Goal: Use online tool/utility: Utilize a website feature to perform a specific function

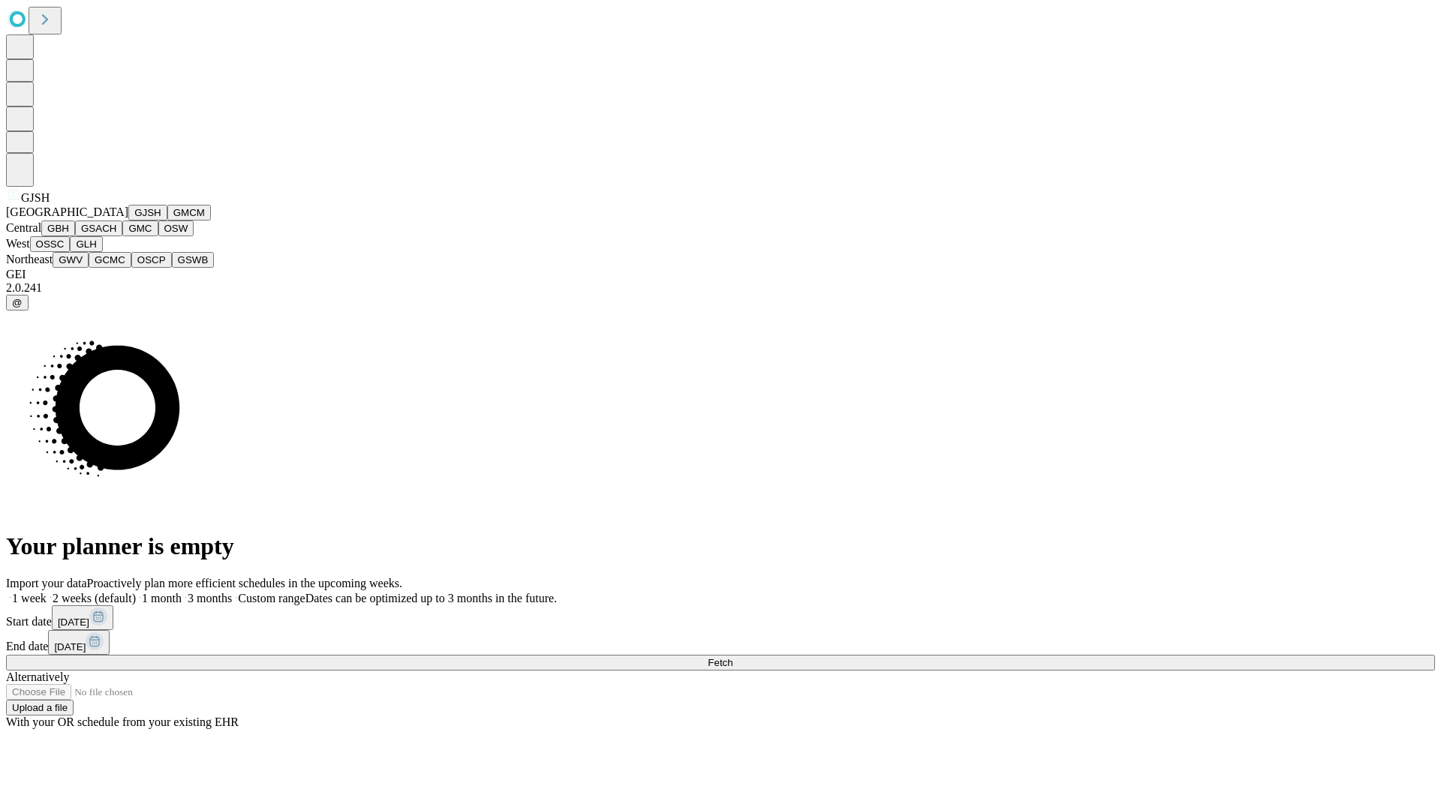
click at [128, 221] on button "GJSH" at bounding box center [147, 213] width 39 height 16
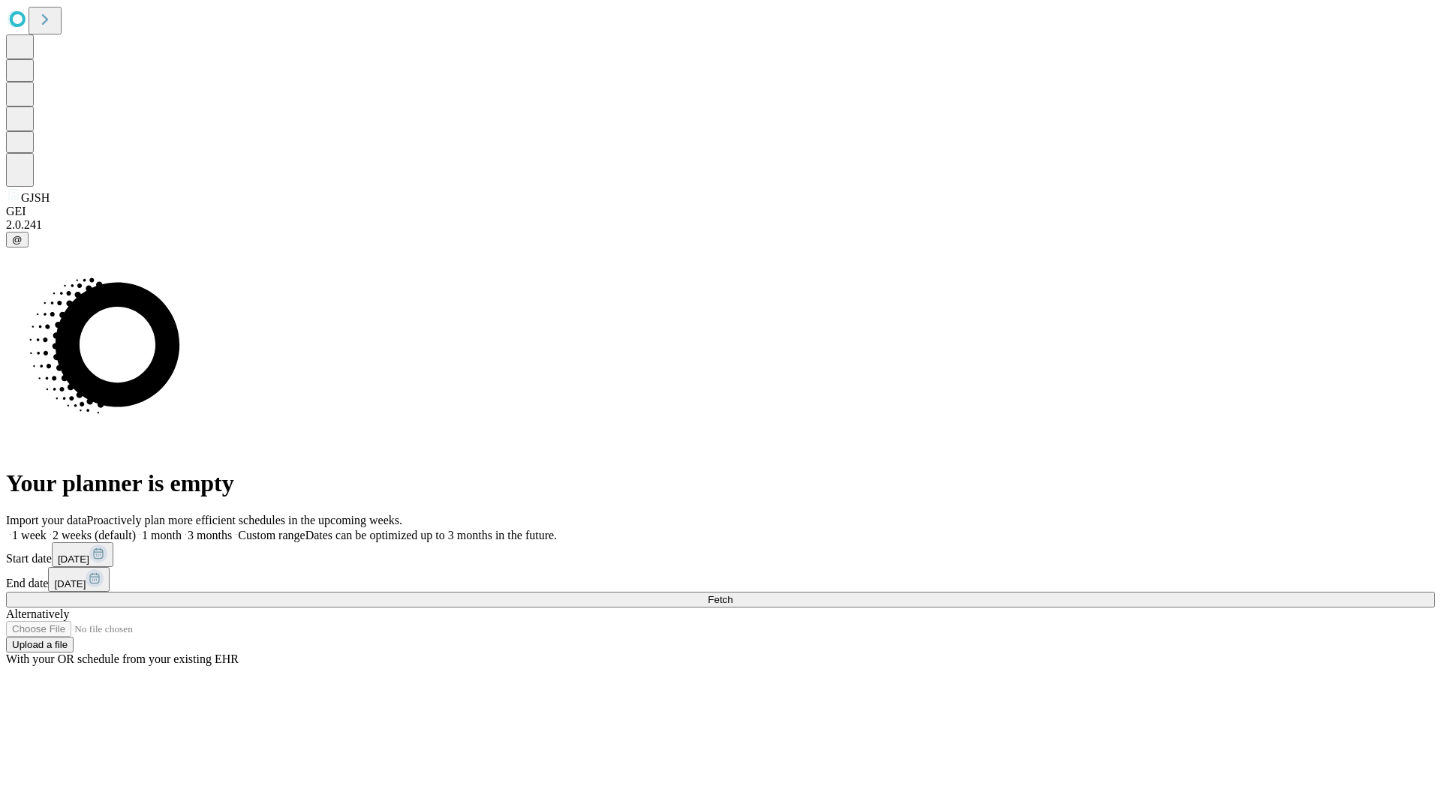
click at [136, 529] on label "2 weeks (default)" at bounding box center [91, 535] width 89 height 13
click at [732, 594] on span "Fetch" at bounding box center [720, 599] width 25 height 11
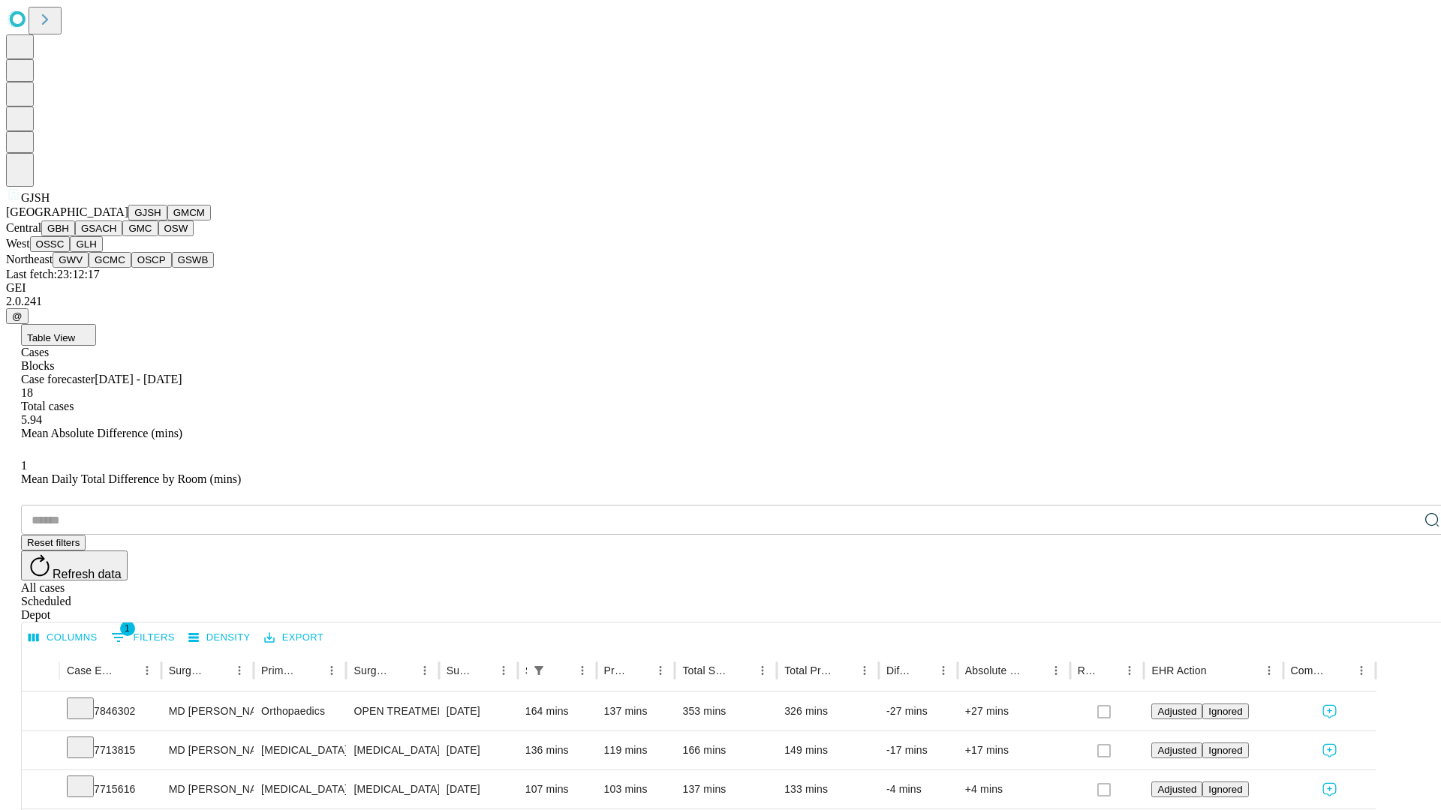
click at [167, 221] on button "GMCM" at bounding box center [189, 213] width 44 height 16
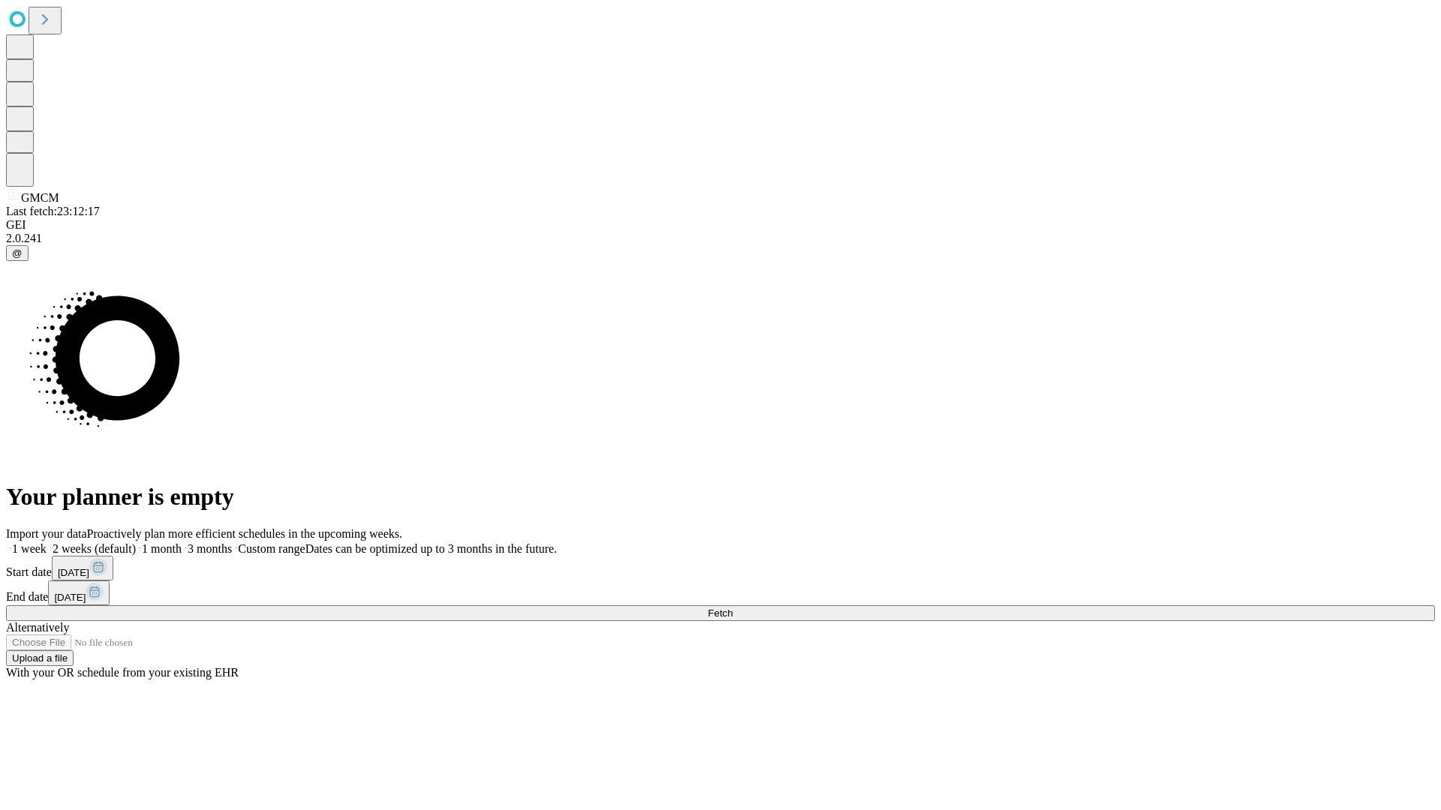
click at [136, 542] on label "2 weeks (default)" at bounding box center [91, 548] width 89 height 13
click at [732, 608] on span "Fetch" at bounding box center [720, 613] width 25 height 11
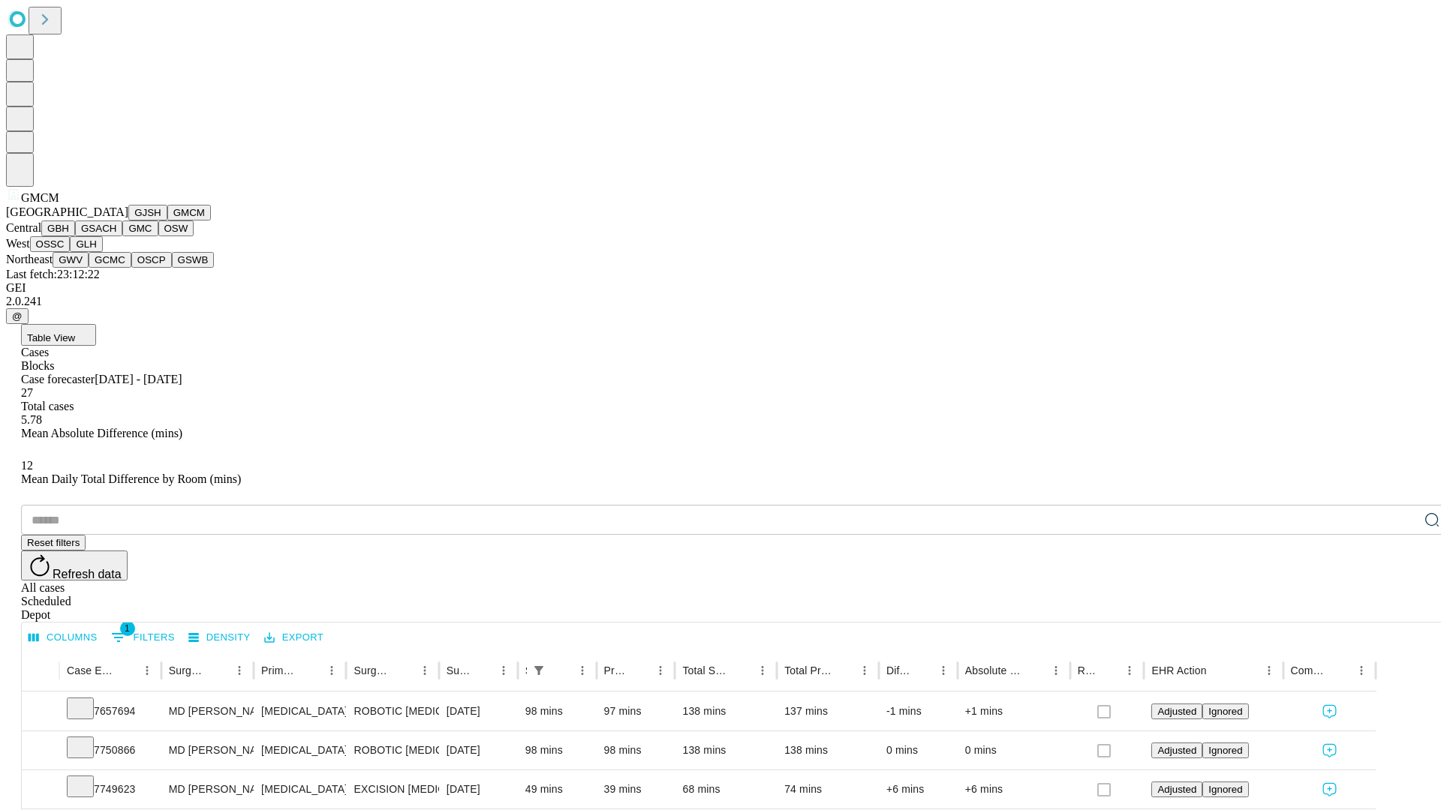
click at [75, 236] on button "GBH" at bounding box center [58, 229] width 34 height 16
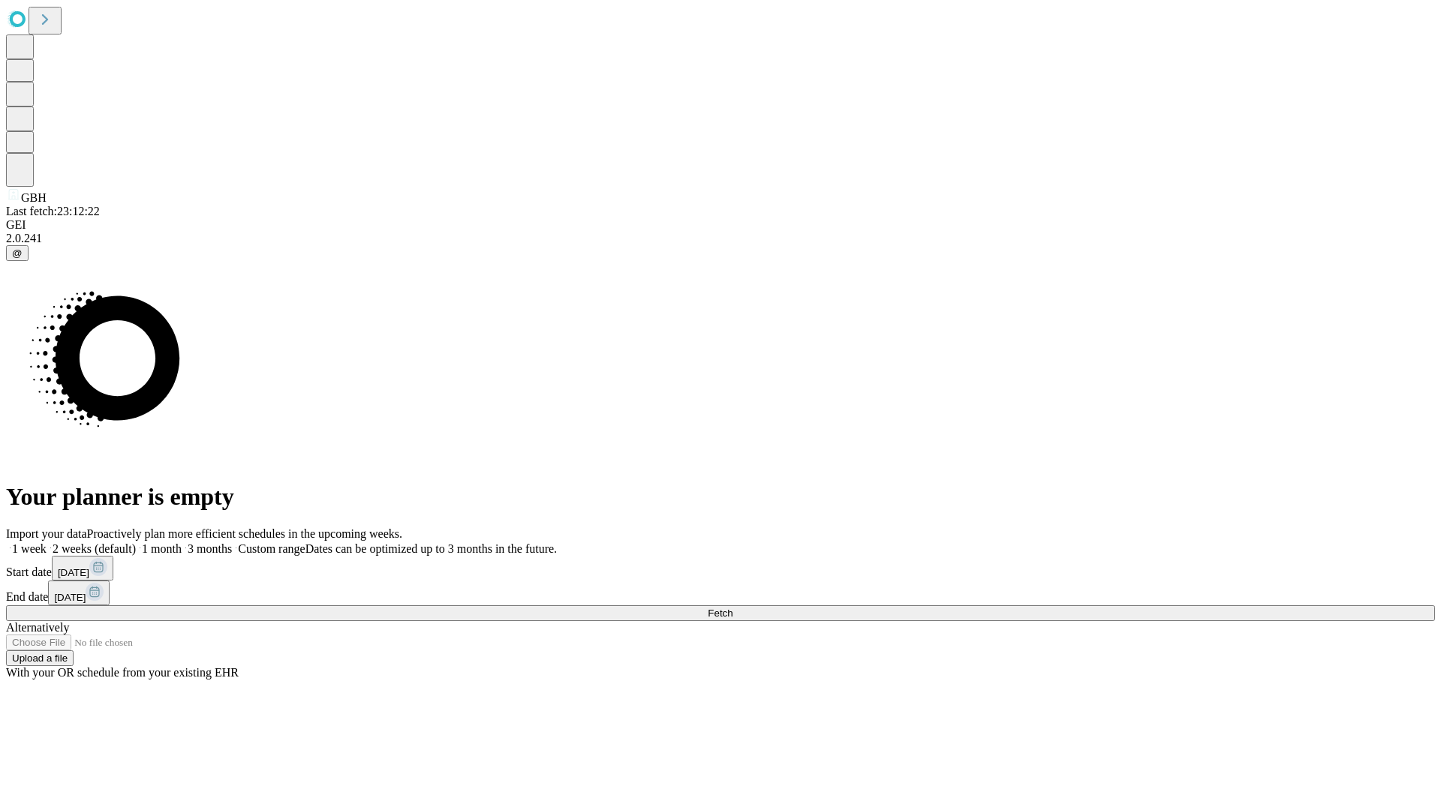
click at [136, 542] on label "2 weeks (default)" at bounding box center [91, 548] width 89 height 13
click at [732, 608] on span "Fetch" at bounding box center [720, 613] width 25 height 11
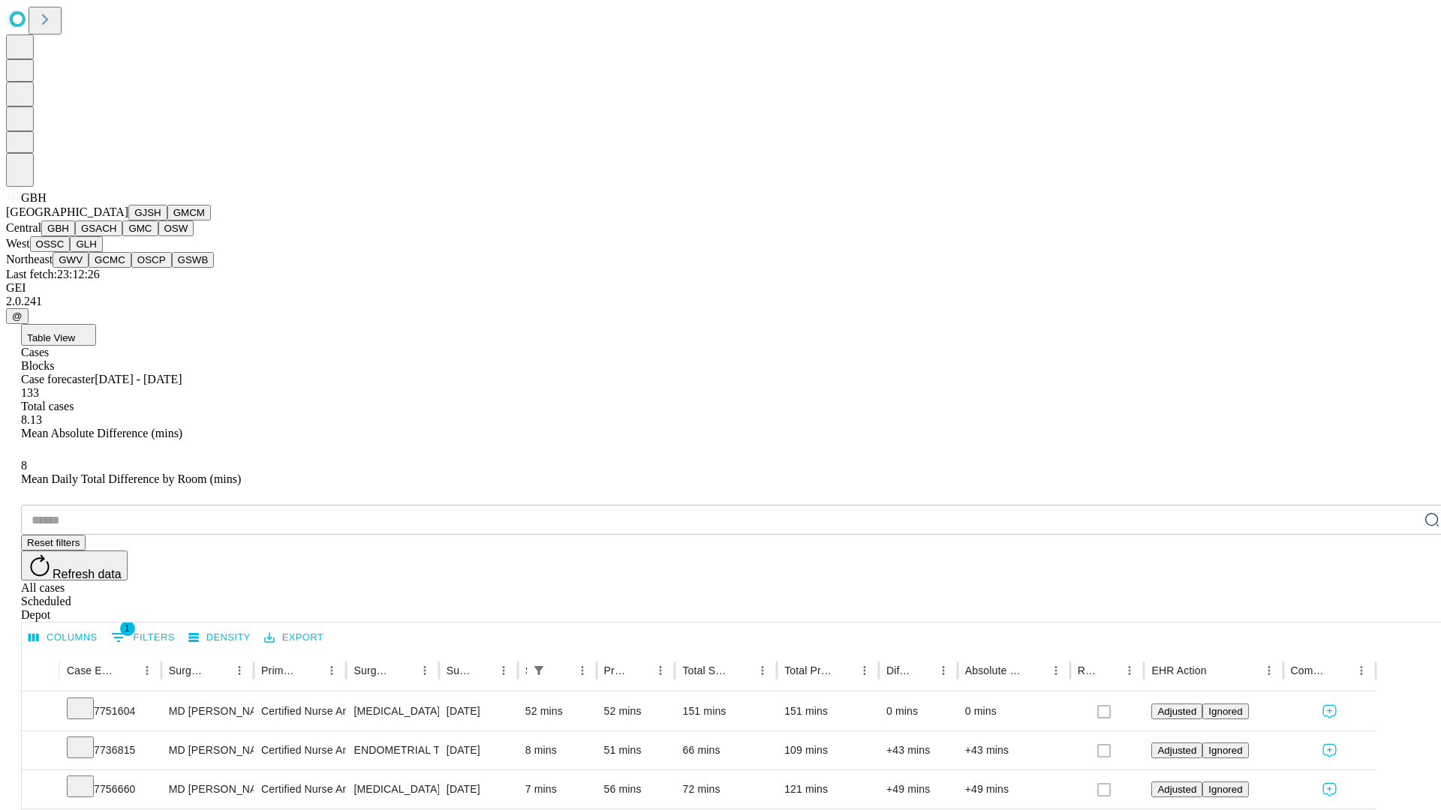
click at [116, 236] on button "GSACH" at bounding box center [98, 229] width 47 height 16
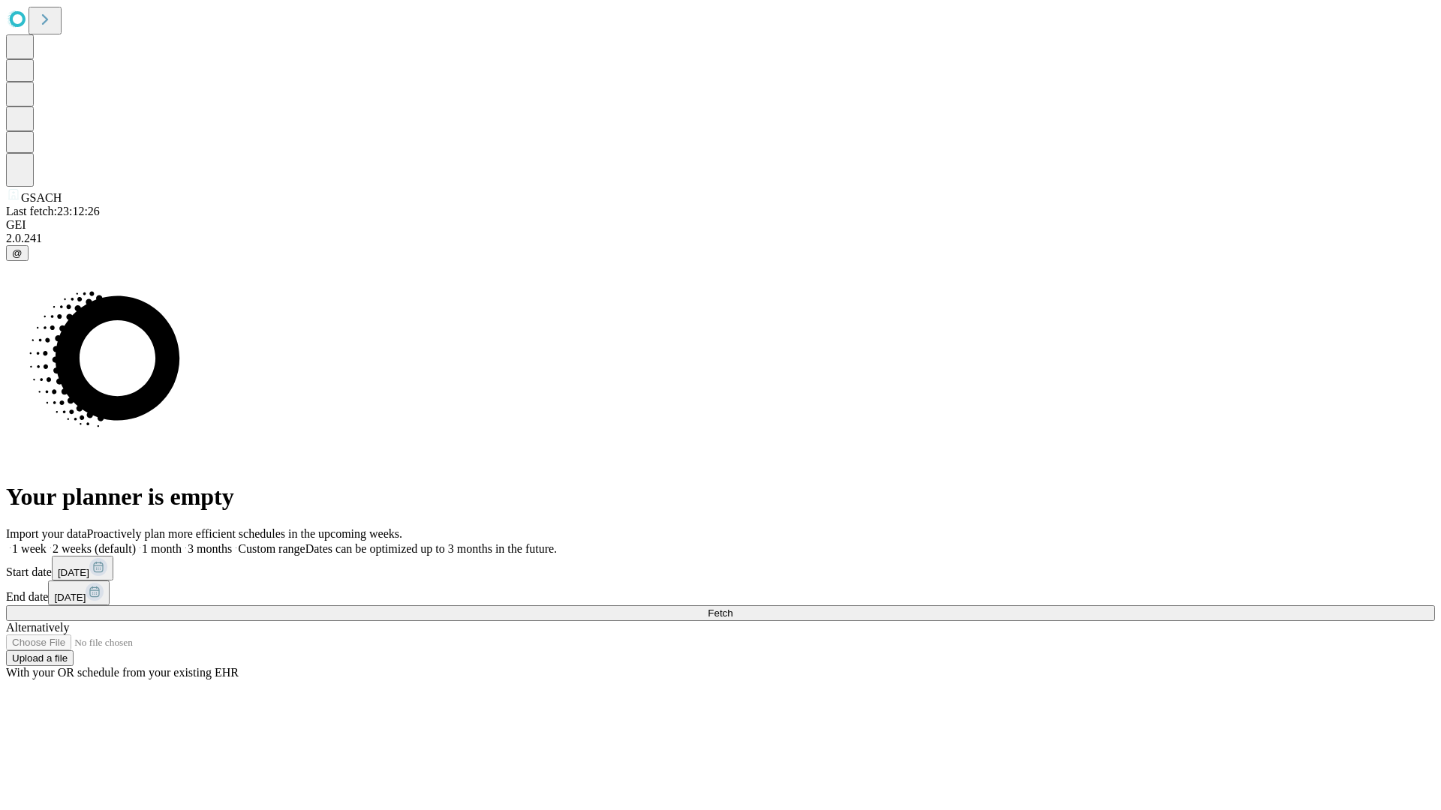
click at [136, 542] on label "2 weeks (default)" at bounding box center [91, 548] width 89 height 13
click at [732, 608] on span "Fetch" at bounding box center [720, 613] width 25 height 11
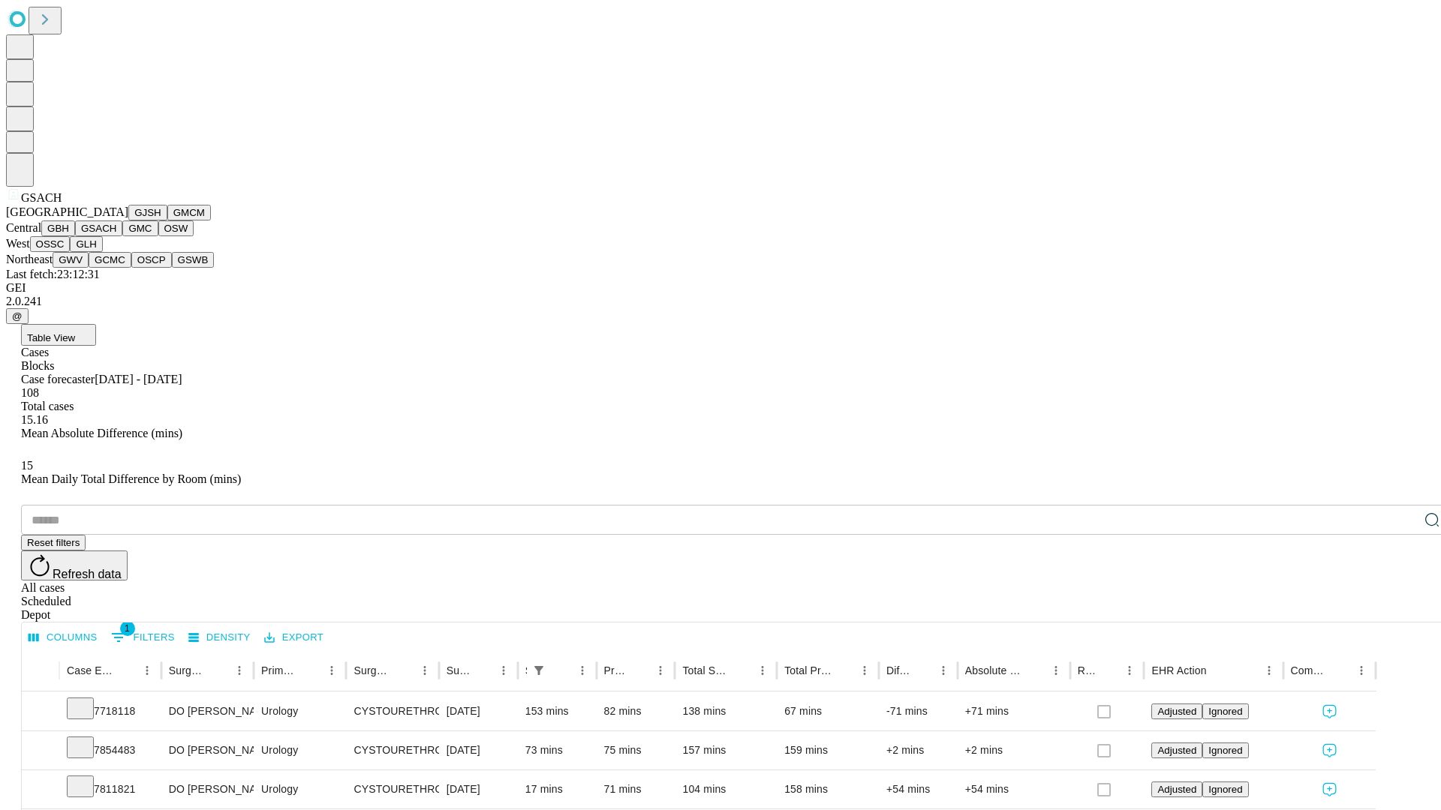
click at [122, 236] on button "GMC" at bounding box center [139, 229] width 35 height 16
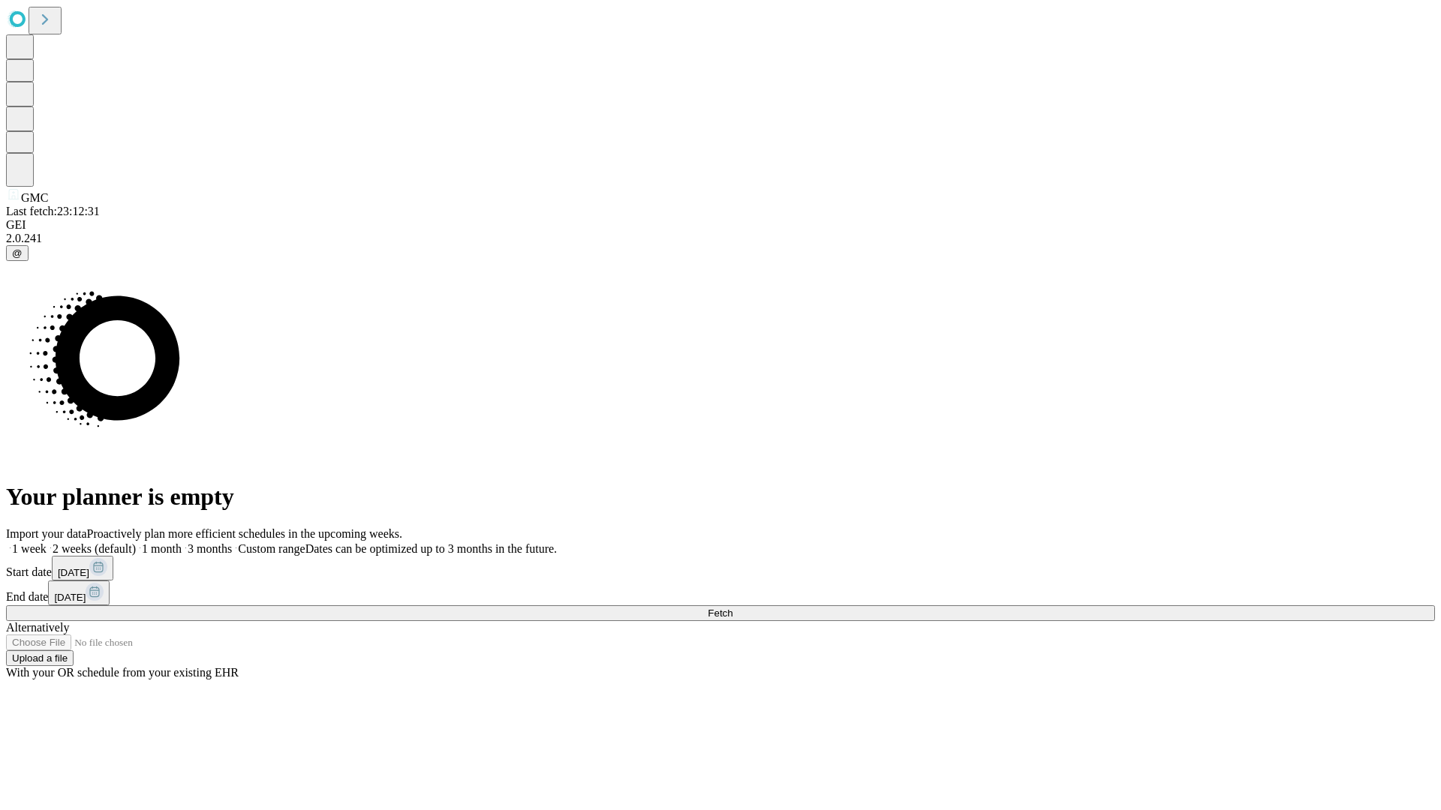
click at [136, 542] on label "2 weeks (default)" at bounding box center [91, 548] width 89 height 13
click at [732, 608] on span "Fetch" at bounding box center [720, 613] width 25 height 11
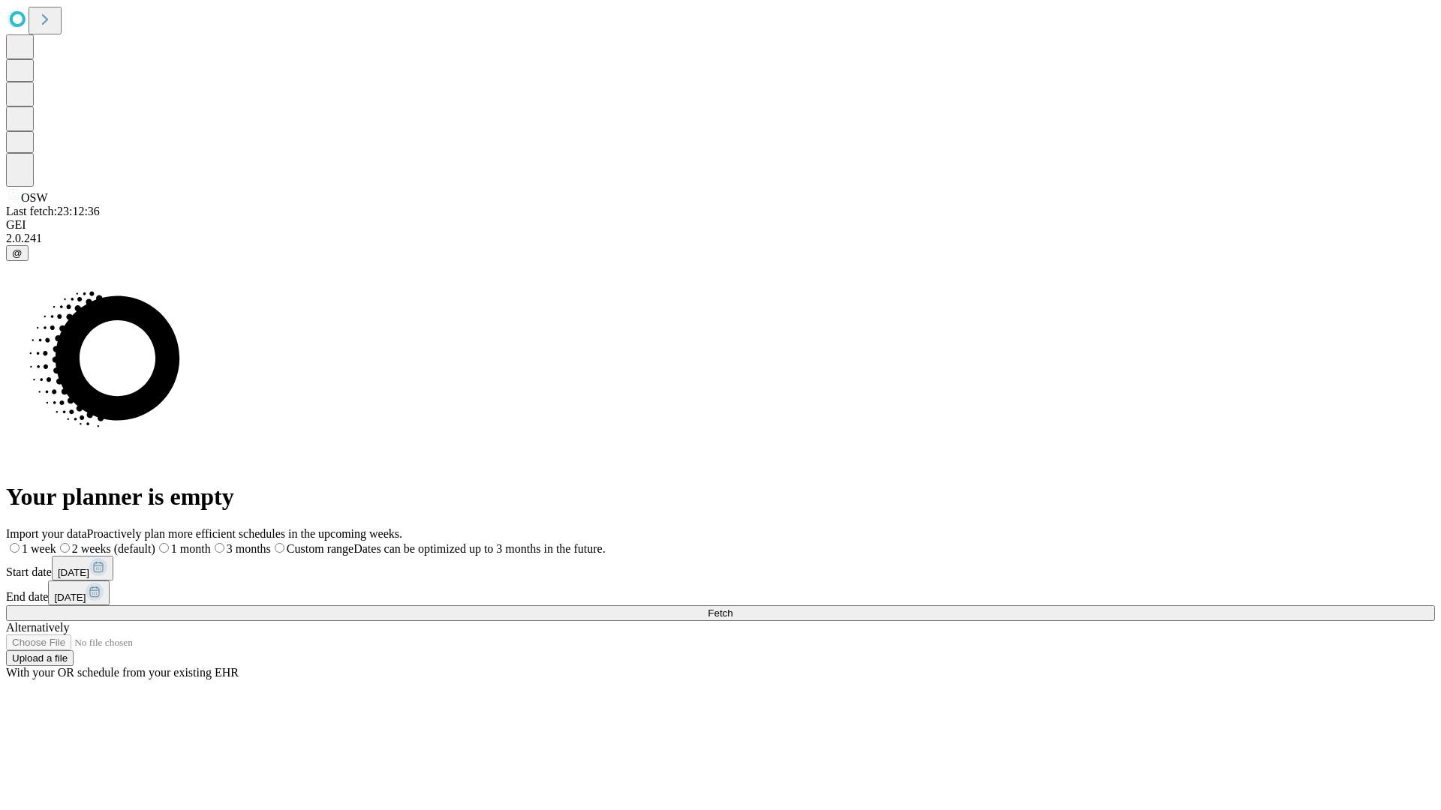
click at [155, 542] on label "2 weeks (default)" at bounding box center [105, 548] width 99 height 13
click at [732, 608] on span "Fetch" at bounding box center [720, 613] width 25 height 11
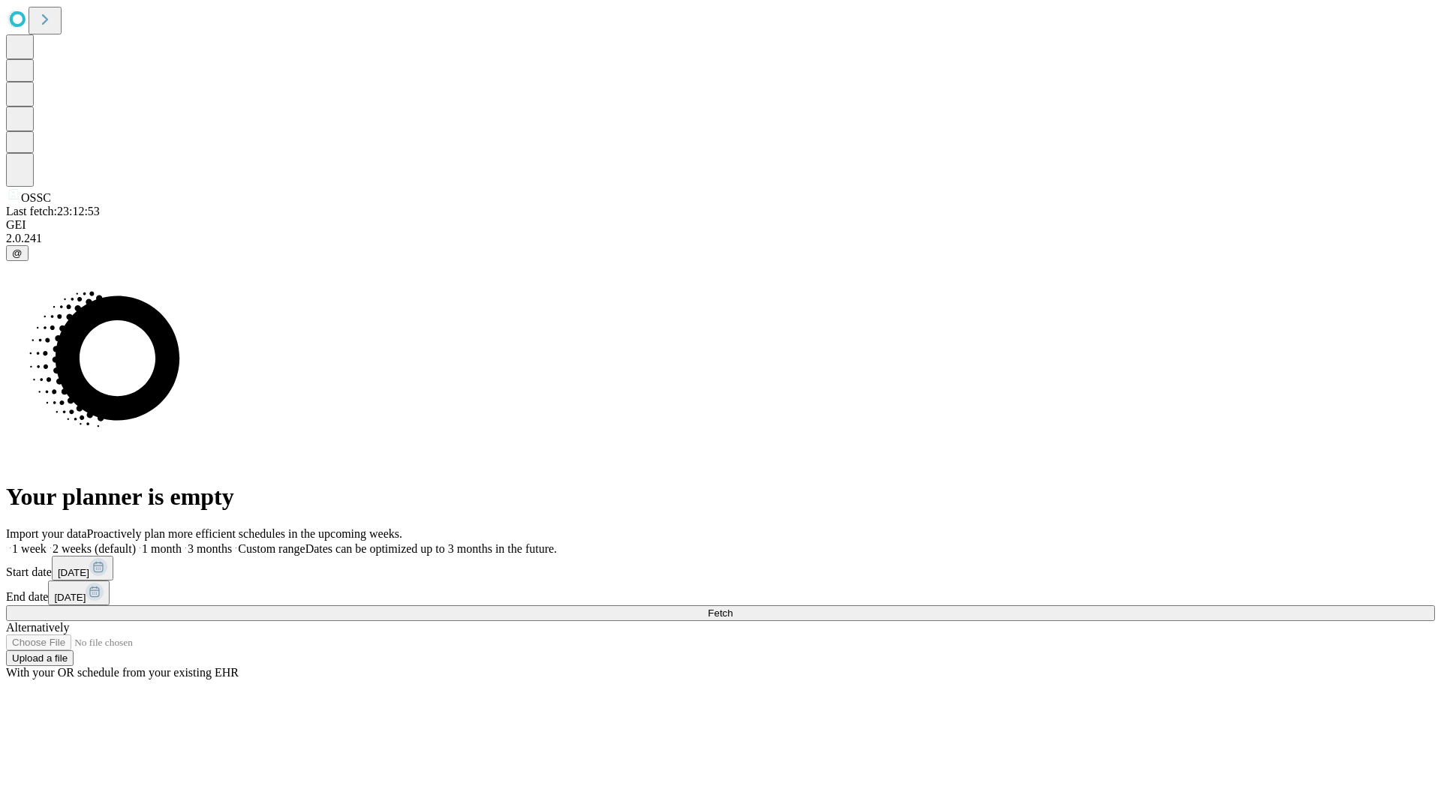
click at [136, 542] on label "2 weeks (default)" at bounding box center [91, 548] width 89 height 13
click at [732, 608] on span "Fetch" at bounding box center [720, 613] width 25 height 11
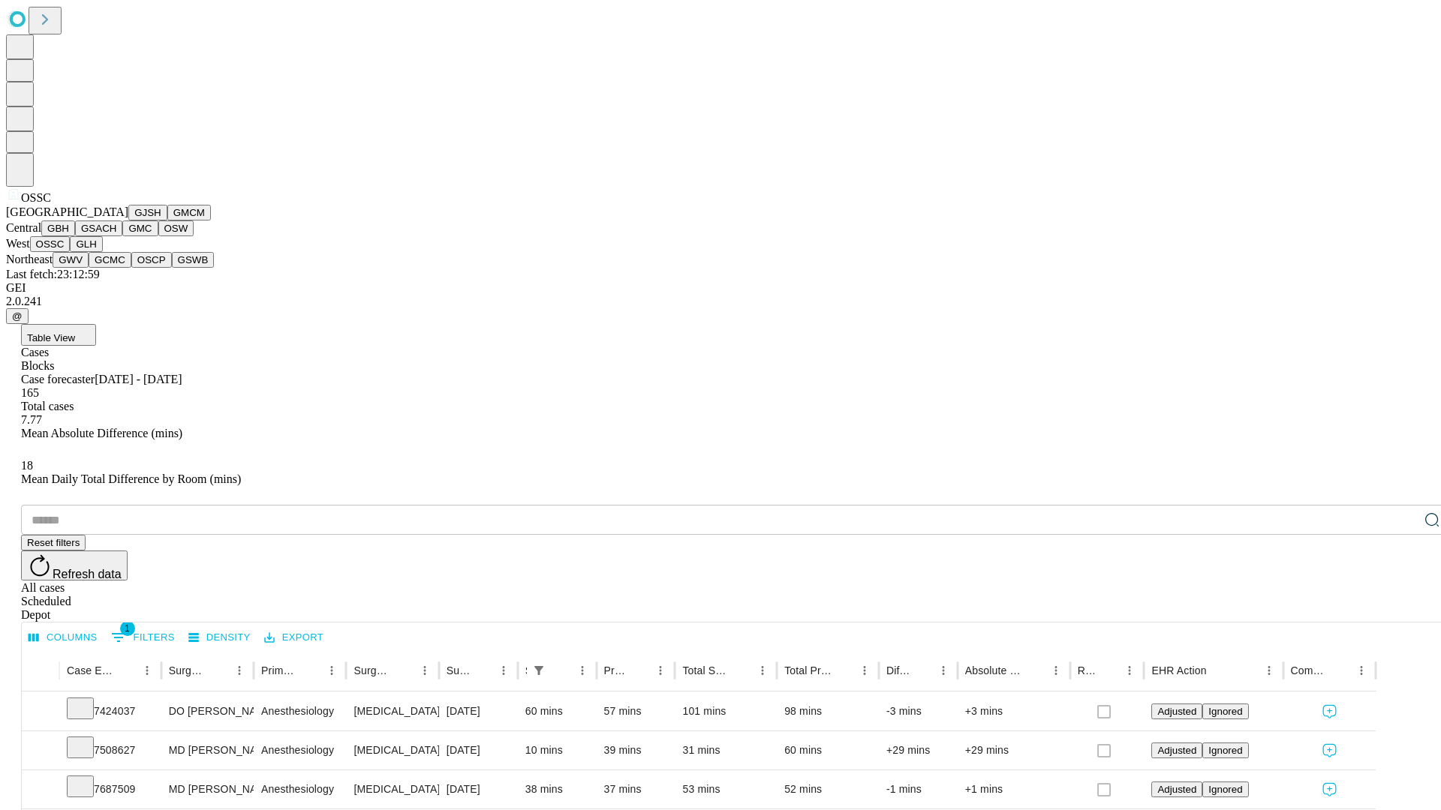
click at [102, 252] on button "GLH" at bounding box center [86, 244] width 32 height 16
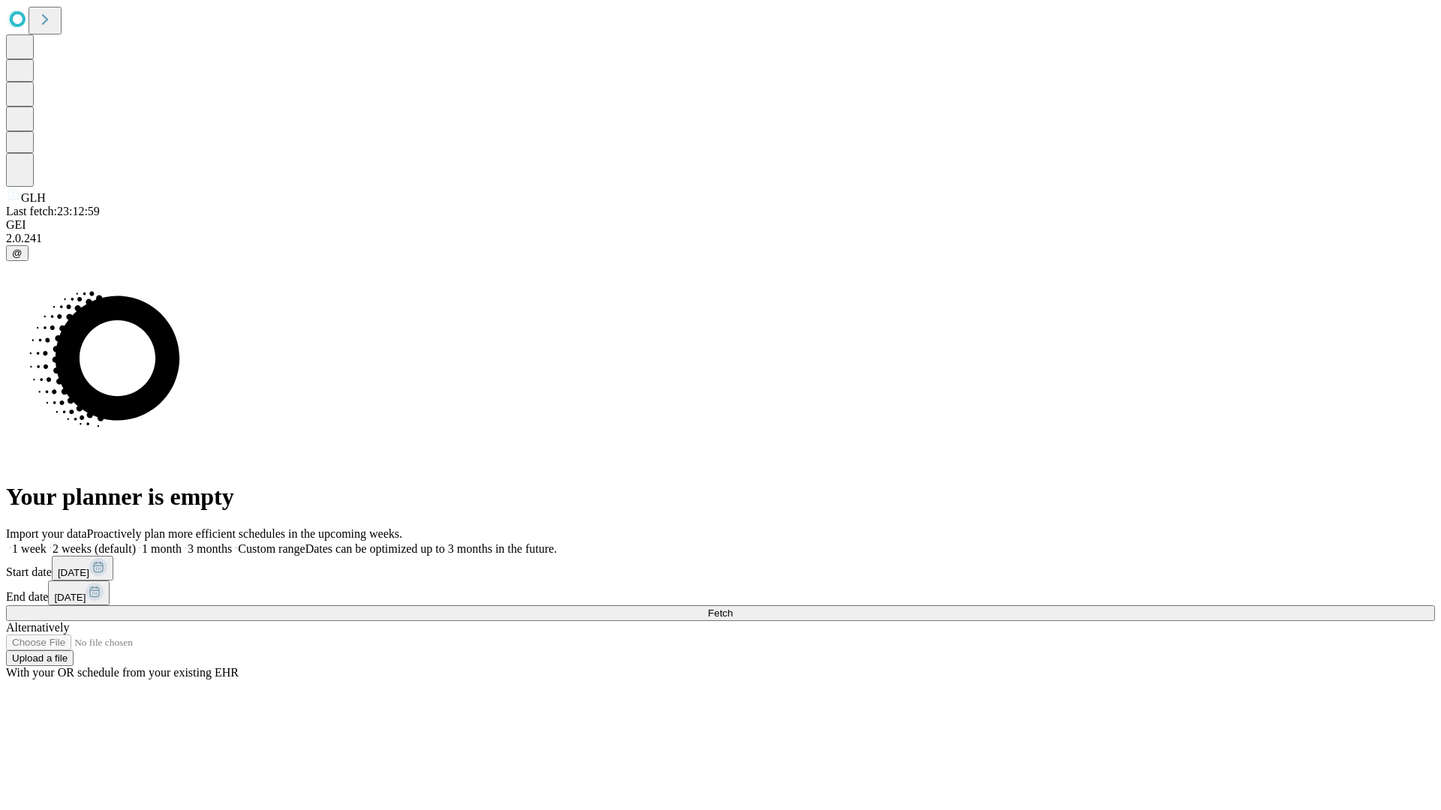
click at [136, 542] on label "2 weeks (default)" at bounding box center [91, 548] width 89 height 13
click at [732, 608] on span "Fetch" at bounding box center [720, 613] width 25 height 11
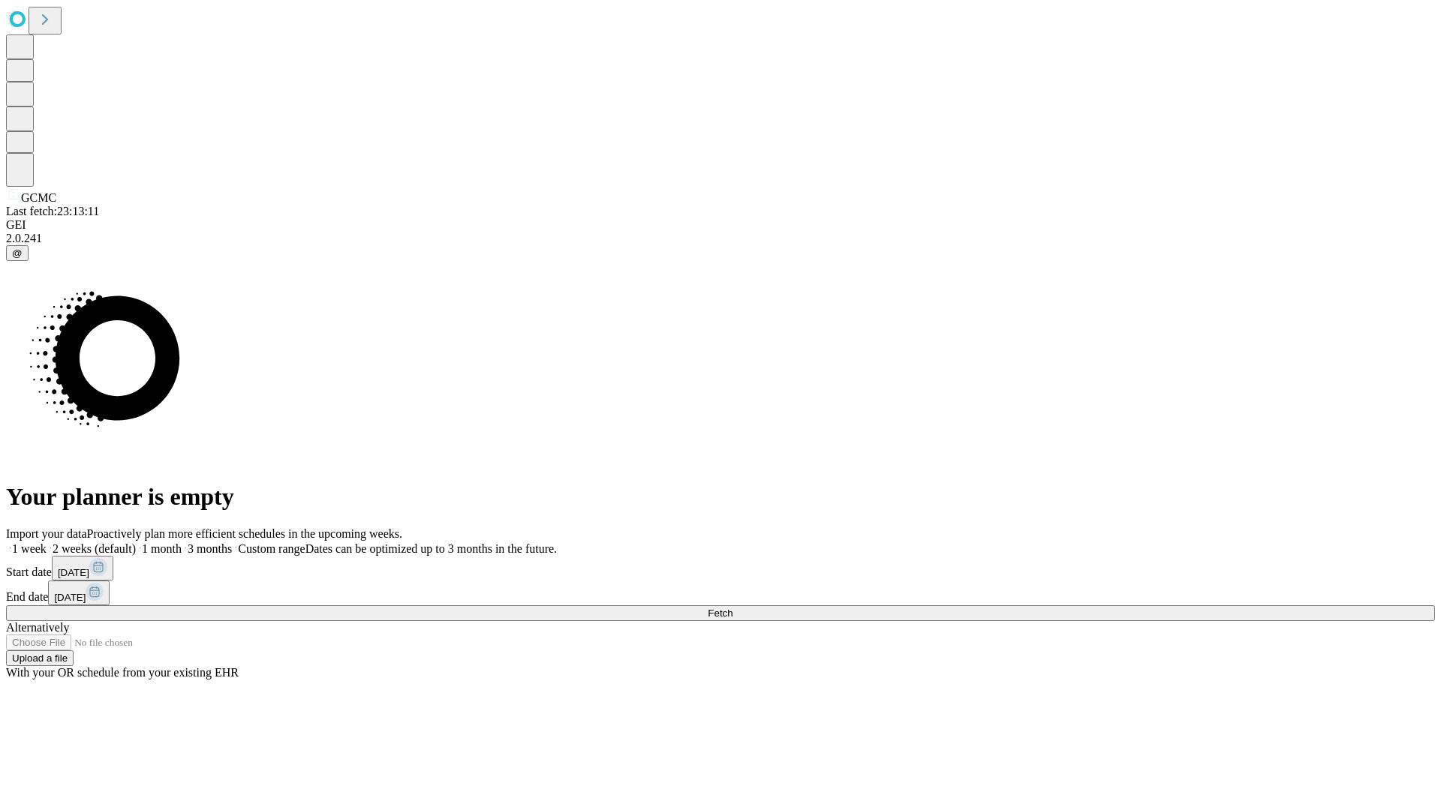
click at [136, 542] on label "2 weeks (default)" at bounding box center [91, 548] width 89 height 13
click at [732, 608] on span "Fetch" at bounding box center [720, 613] width 25 height 11
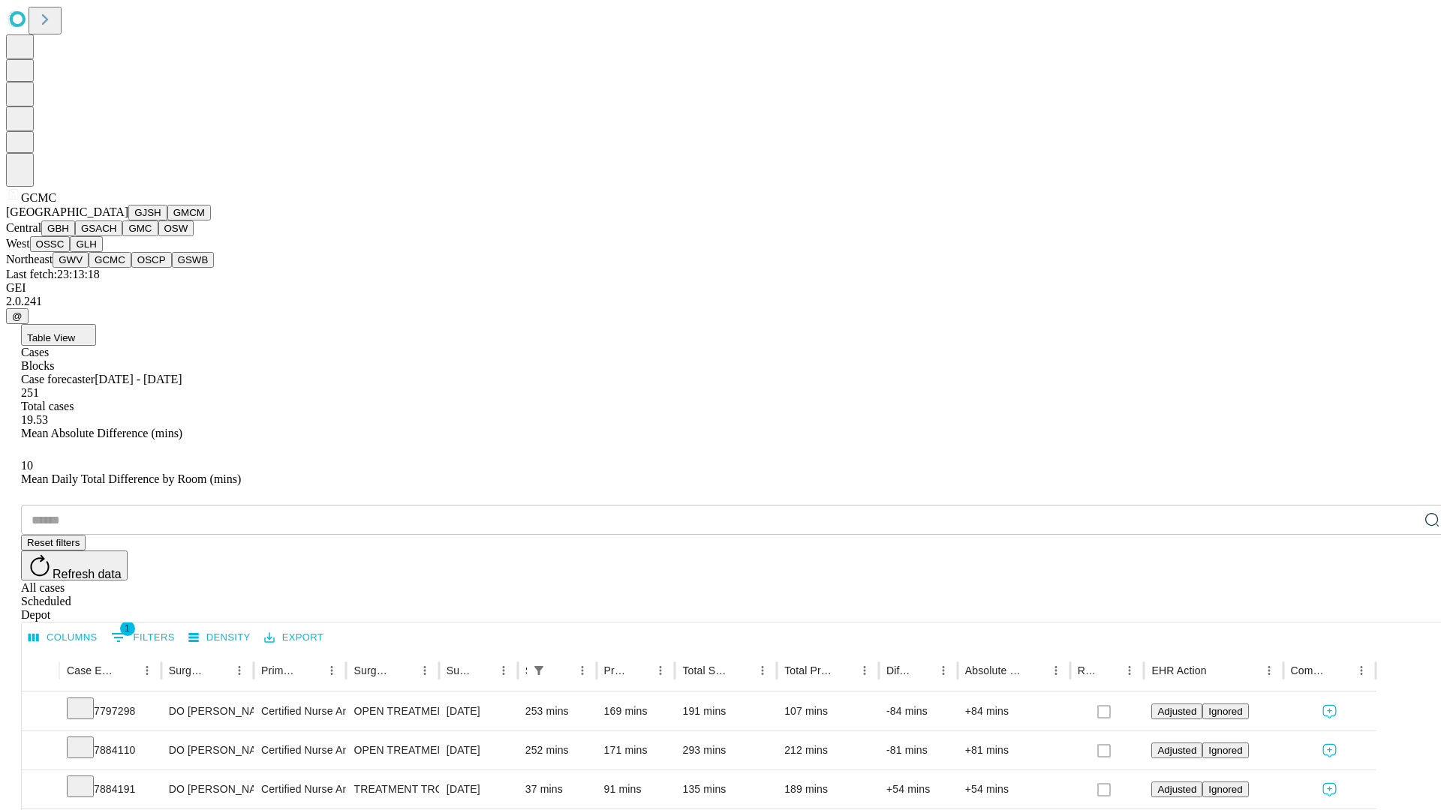
click at [131, 268] on button "OSCP" at bounding box center [151, 260] width 41 height 16
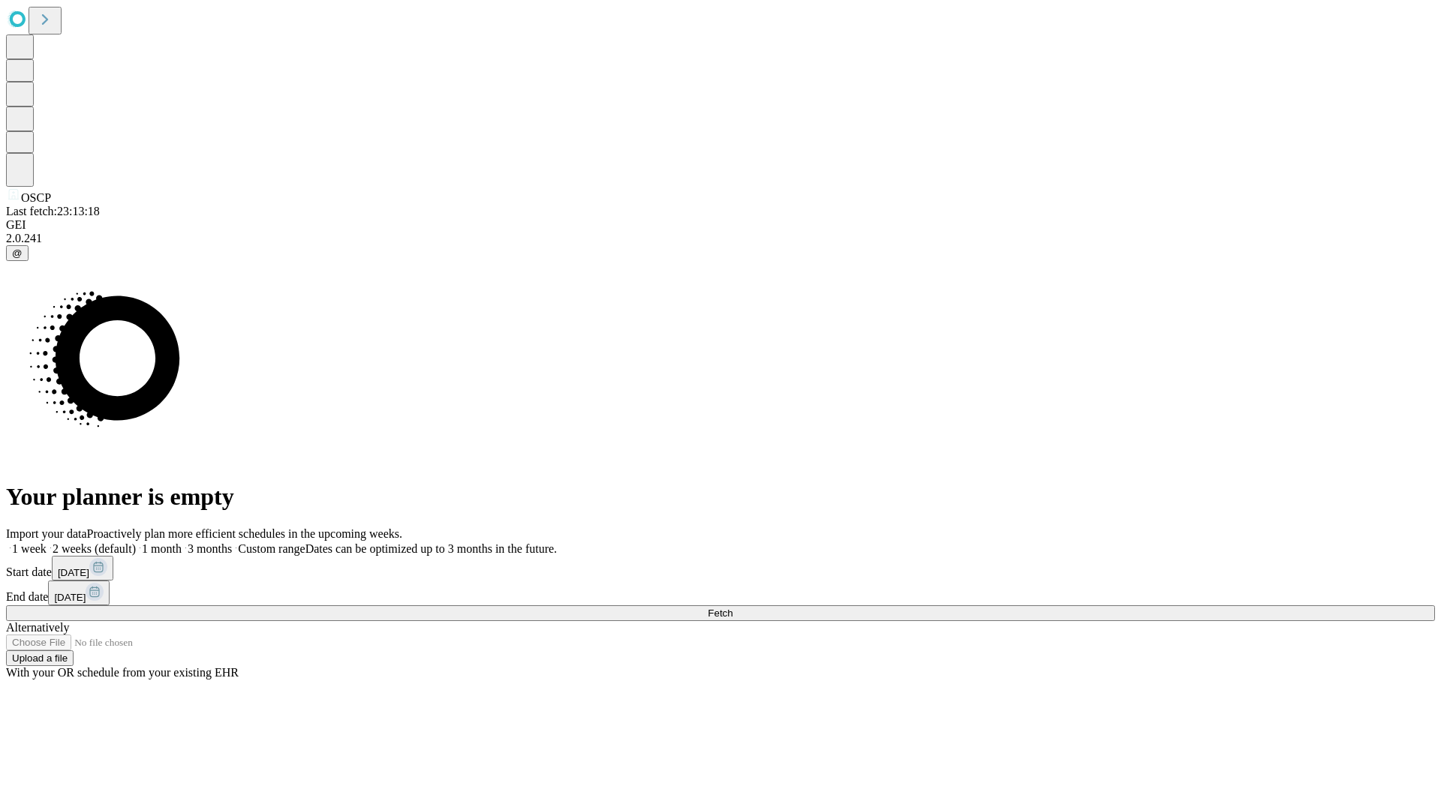
click at [136, 542] on label "2 weeks (default)" at bounding box center [91, 548] width 89 height 13
click at [732, 608] on span "Fetch" at bounding box center [720, 613] width 25 height 11
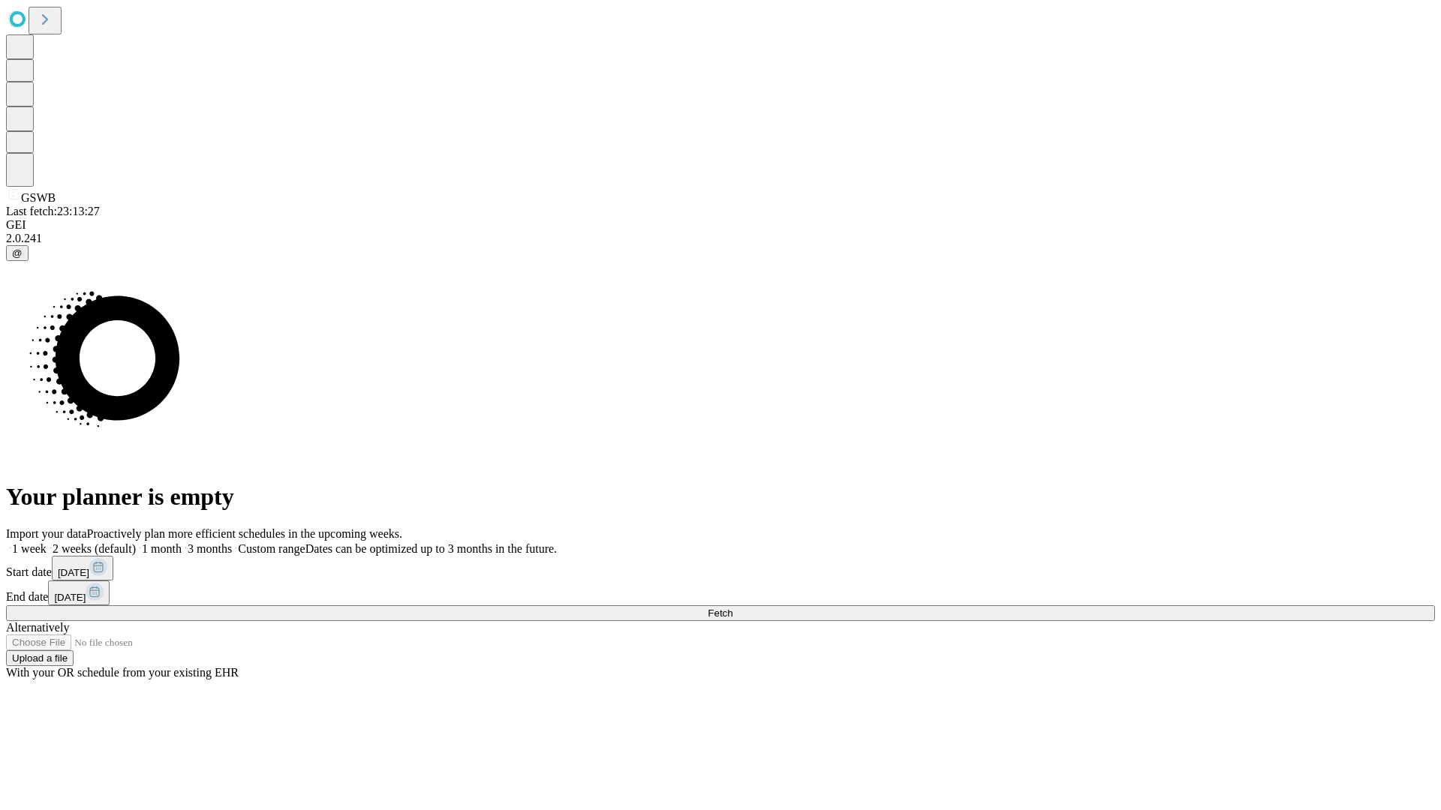
click at [732, 608] on span "Fetch" at bounding box center [720, 613] width 25 height 11
